Goal: Register for event/course

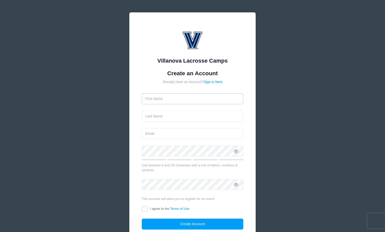
click at [175, 102] on input "text" at bounding box center [193, 98] width 102 height 11
type input "John"
type input "Lembo"
type input "john@cwservicing.com"
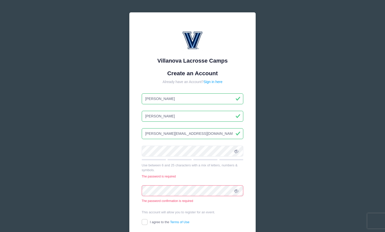
type input "Ohlashia"
click at [288, 119] on div "Villanova Lacrosse Camps Create an Account Already have an Account? Sign in her…" at bounding box center [192, 144] width 385 height 288
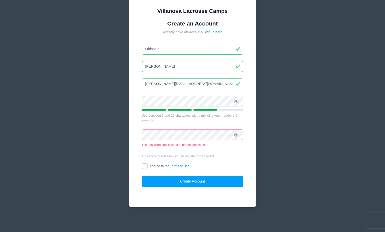
scroll to position [43, 0]
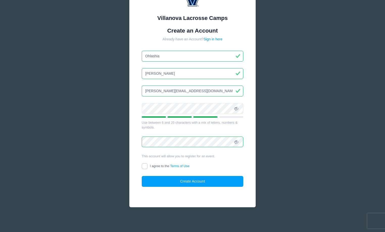
click at [145, 166] on input "I agree to the Terms of Use" at bounding box center [145, 166] width 6 height 6
checkbox input "true"
click at [215, 186] on button "Create Account" at bounding box center [193, 181] width 102 height 11
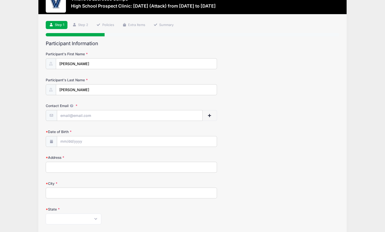
scroll to position [8, 0]
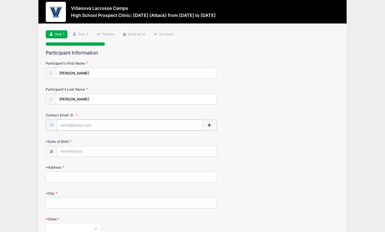
click at [77, 127] on input "Contact Email" at bounding box center [129, 125] width 145 height 11
type input "[PERSON_NAME][EMAIL_ADDRESS][DOMAIN_NAME]"
click at [165, 107] on form "Participant's First Name [PERSON_NAME] Participant's Last Name [PERSON_NAME] Co…" at bounding box center [192, 199] width 293 height 276
click at [105, 124] on input "[PERSON_NAME][EMAIL_ADDRESS][DOMAIN_NAME]" at bounding box center [129, 125] width 145 height 11
drag, startPoint x: 250, startPoint y: 124, endPoint x: 213, endPoint y: 136, distance: 39.0
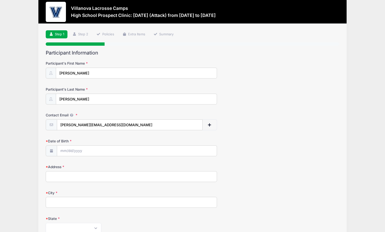
click at [250, 124] on div "Contact Email [PERSON_NAME][EMAIL_ADDRESS][DOMAIN_NAME]" at bounding box center [192, 122] width 293 height 18
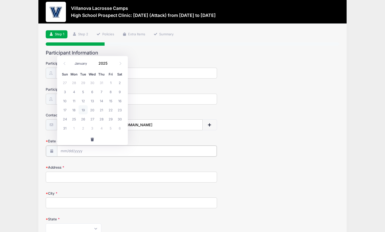
click at [75, 150] on input "Date of Birth" at bounding box center [136, 151] width 159 height 11
click at [65, 150] on input "Date of Birth" at bounding box center [136, 151] width 159 height 11
click at [59, 151] on input "Date of Birth" at bounding box center [136, 151] width 159 height 11
click at [176, 136] on form "Participant's First Name [PERSON_NAME] Participant's Last Name [PERSON_NAME] Co…" at bounding box center [192, 199] width 293 height 276
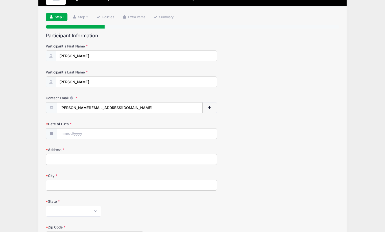
scroll to position [33, 0]
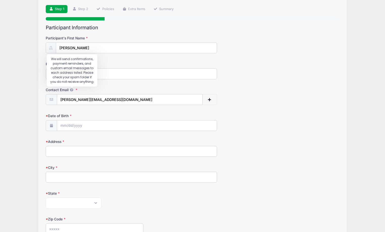
click at [71, 90] on icon at bounding box center [71, 89] width 4 height 3
click at [71, 94] on input "[PERSON_NAME][EMAIL_ADDRESS][DOMAIN_NAME]" at bounding box center [129, 99] width 145 height 11
click at [52, 138] on form "Participant's First Name [PERSON_NAME] Participant's Last Name [PERSON_NAME] Co…" at bounding box center [192, 174] width 293 height 276
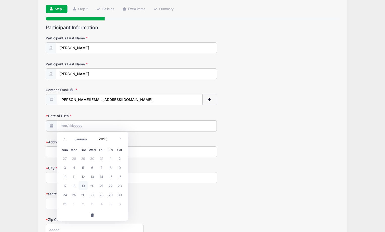
click at [61, 128] on input "Date of Birth" at bounding box center [136, 125] width 159 height 11
click at [62, 125] on input "Date of Birth" at bounding box center [136, 125] width 159 height 11
click at [110, 140] on span at bounding box center [111, 141] width 4 height 4
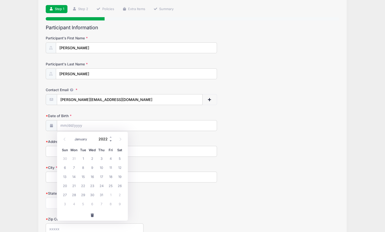
click at [110, 140] on span at bounding box center [111, 141] width 4 height 4
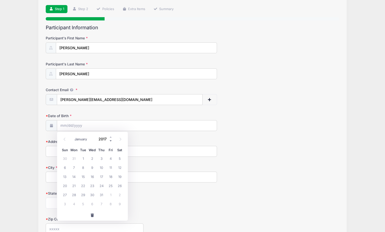
click at [110, 140] on span at bounding box center [111, 141] width 4 height 4
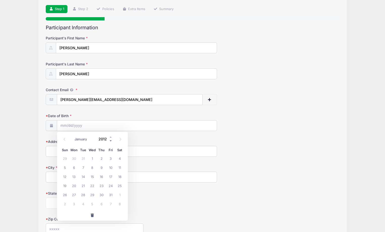
click at [110, 140] on span at bounding box center [111, 141] width 4 height 4
type input "2010"
click at [64, 138] on icon at bounding box center [64, 139] width 3 height 3
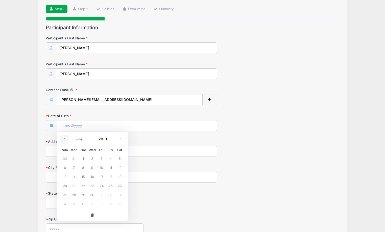
click at [64, 138] on icon at bounding box center [64, 139] width 3 height 3
select select "2"
click at [94, 167] on span "10" at bounding box center [92, 167] width 9 height 9
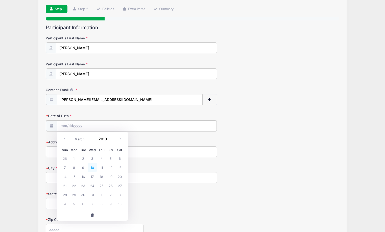
type input "[DATE]"
click at [118, 152] on input "Address" at bounding box center [131, 151] width 171 height 11
type input "[STREET_ADDRESS]"
type input "Colts Neck"
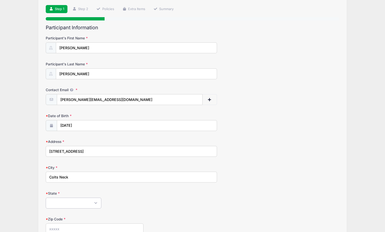
select select "NJ"
type input "07722"
click at [226, 146] on div "Address [STREET_ADDRESS]" at bounding box center [192, 148] width 293 height 18
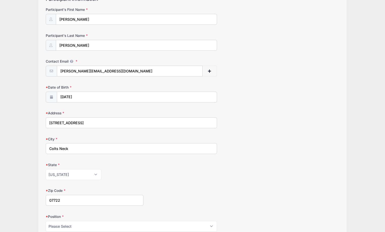
scroll to position [159, 0]
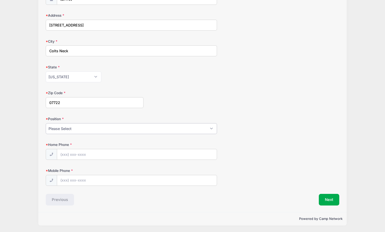
click at [105, 127] on select "Please Select Goalie Middie Defense Attack FOGO LSM" at bounding box center [131, 128] width 171 height 11
select select "Attack"
click at [46, 123] on select "Please Select Goalie Middie Defense Attack FOGO LSM" at bounding box center [131, 128] width 171 height 11
click at [104, 155] on input "Home Phone" at bounding box center [136, 154] width 159 height 11
type input "[PHONE_NUMBER]"
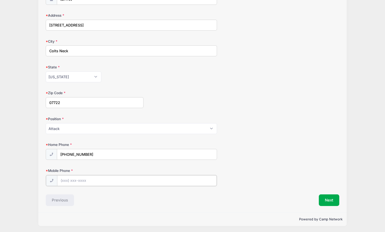
click at [94, 181] on input "Mobile Phone" at bounding box center [136, 180] width 159 height 11
type input "[PHONE_NUMBER]"
click at [329, 197] on button "Next" at bounding box center [328, 200] width 20 height 12
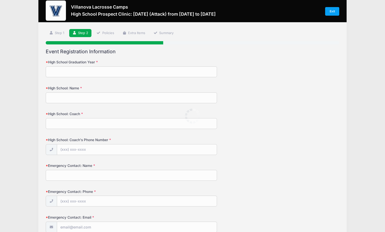
scroll to position [0, 0]
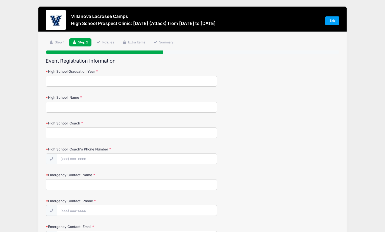
click at [68, 85] on input "High School Graduation Year" at bounding box center [131, 81] width 171 height 11
type input "2025"
drag, startPoint x: 114, startPoint y: 110, endPoint x: 112, endPoint y: 105, distance: 5.1
click at [114, 109] on input "High School: Name" at bounding box center [131, 107] width 171 height 11
type input "[DEMOGRAPHIC_DATA] Brothers Academy"
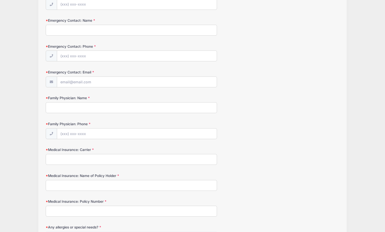
scroll to position [154, 0]
click at [26, 142] on div "Villanova Lacrosse Camps High School Prospect Clinic: [DATE] (Attack) from [DAT…" at bounding box center [192, 102] width 369 height 512
